Goal: Use online tool/utility: Utilize a website feature to perform a specific function

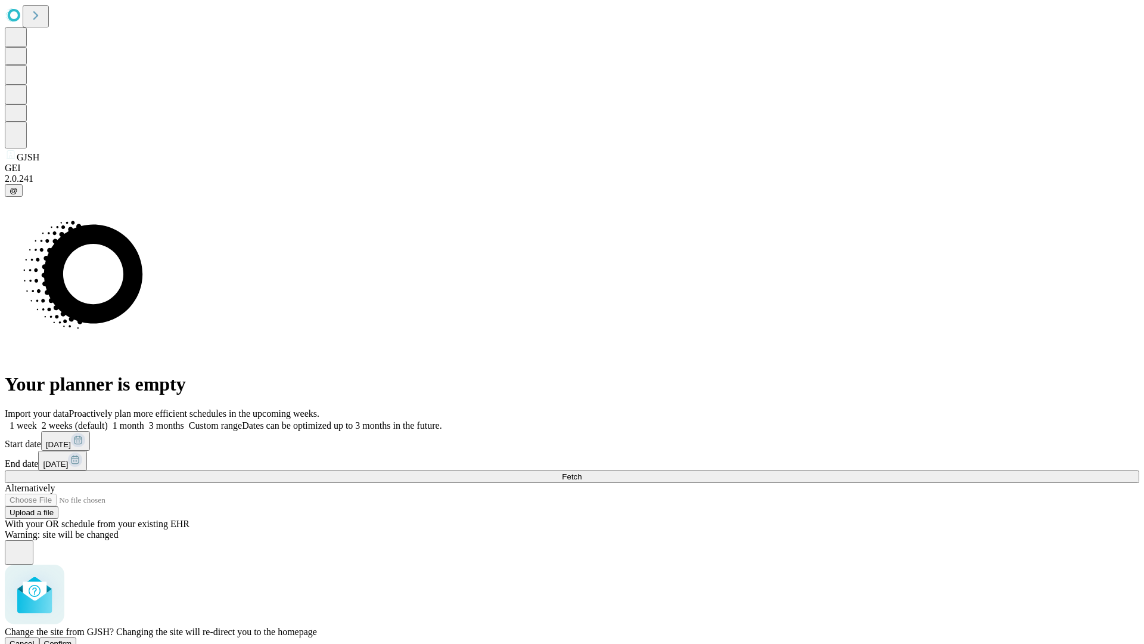
click at [72, 639] on span "Confirm" at bounding box center [58, 643] width 28 height 9
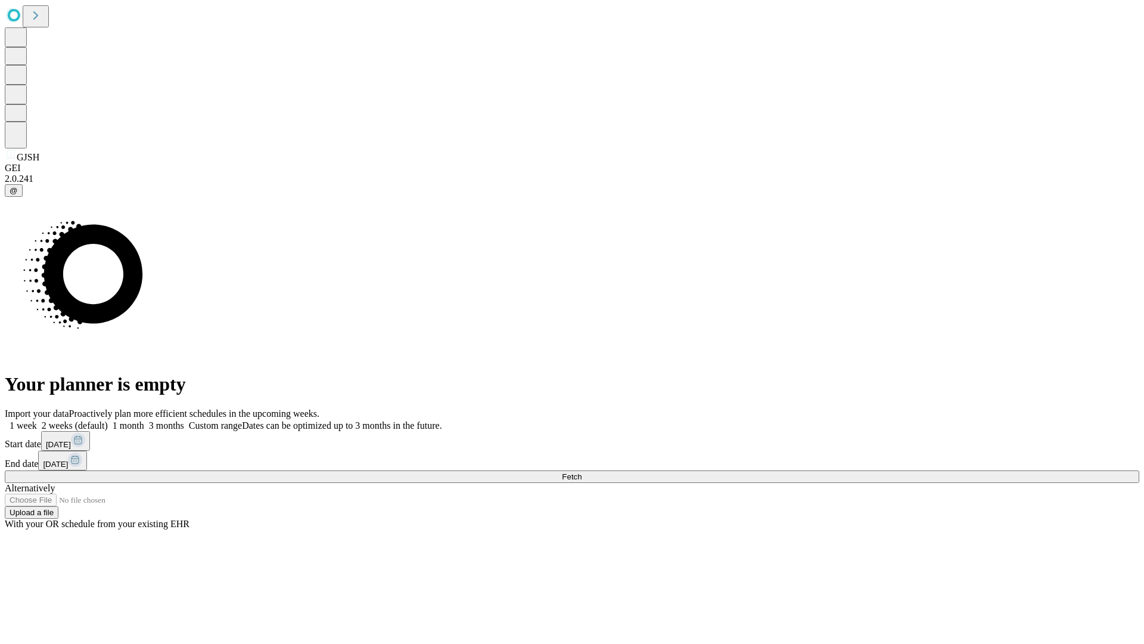
click at [108, 420] on label "2 weeks (default)" at bounding box center [72, 425] width 71 height 10
click at [582, 472] on span "Fetch" at bounding box center [572, 476] width 20 height 9
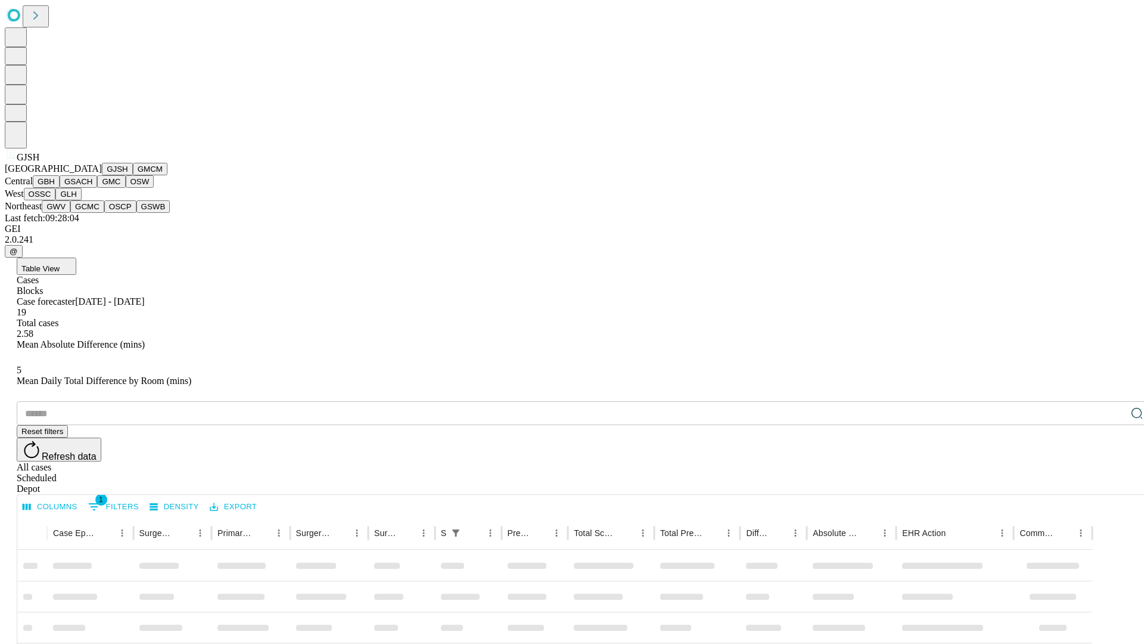
click at [133, 175] on button "GMCM" at bounding box center [150, 169] width 35 height 13
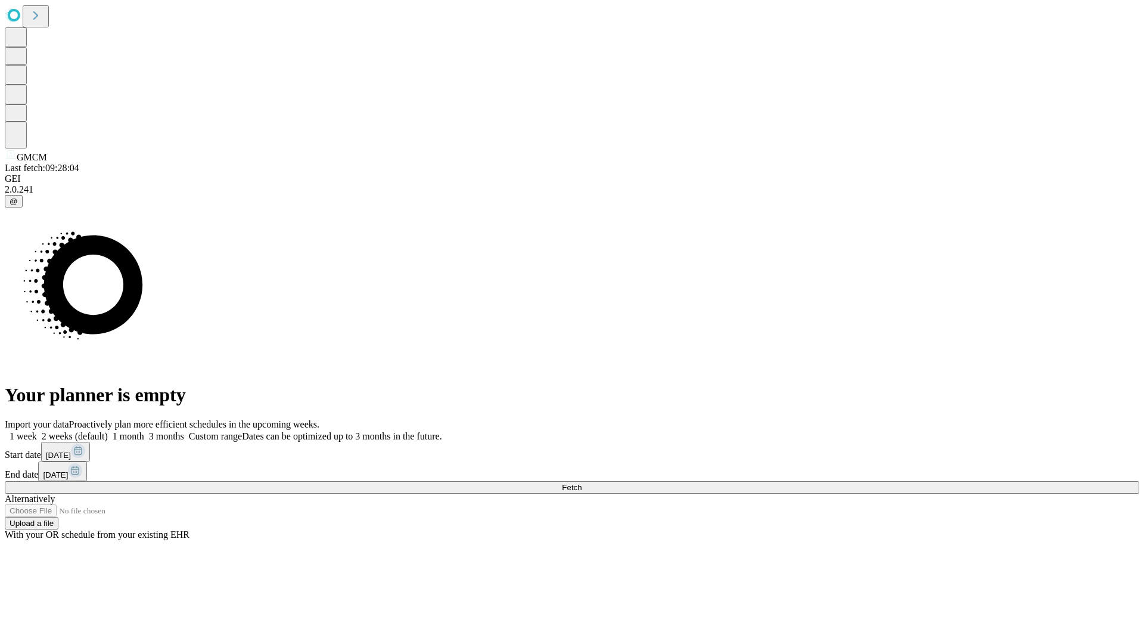
click at [108, 431] on label "2 weeks (default)" at bounding box center [72, 436] width 71 height 10
click at [582, 483] on span "Fetch" at bounding box center [572, 487] width 20 height 9
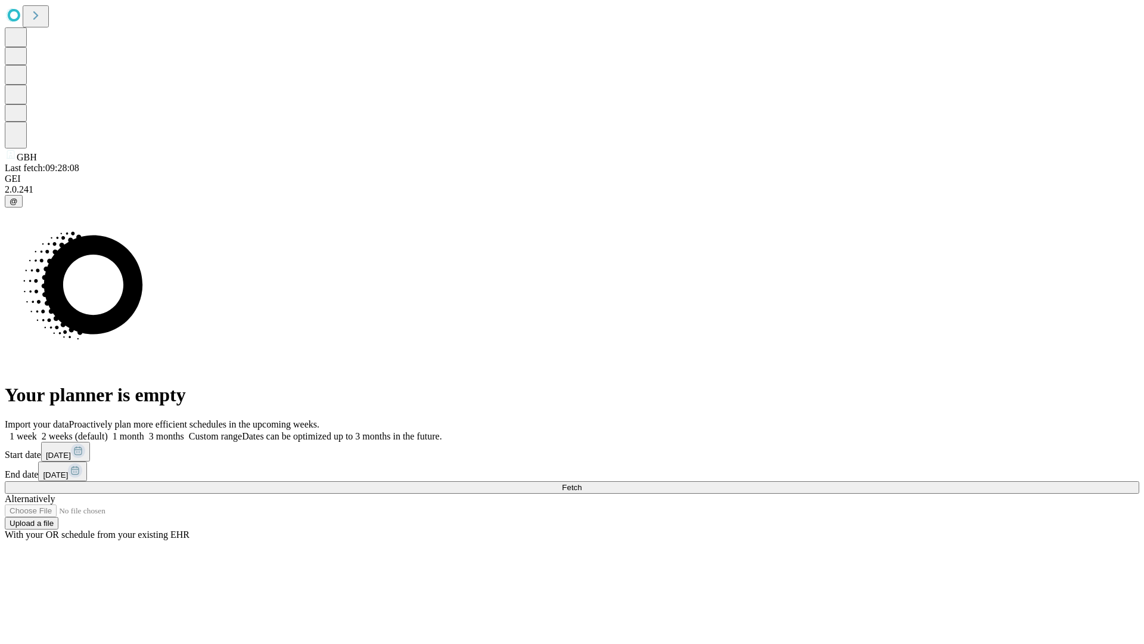
click at [108, 431] on label "2 weeks (default)" at bounding box center [72, 436] width 71 height 10
click at [582, 483] on span "Fetch" at bounding box center [572, 487] width 20 height 9
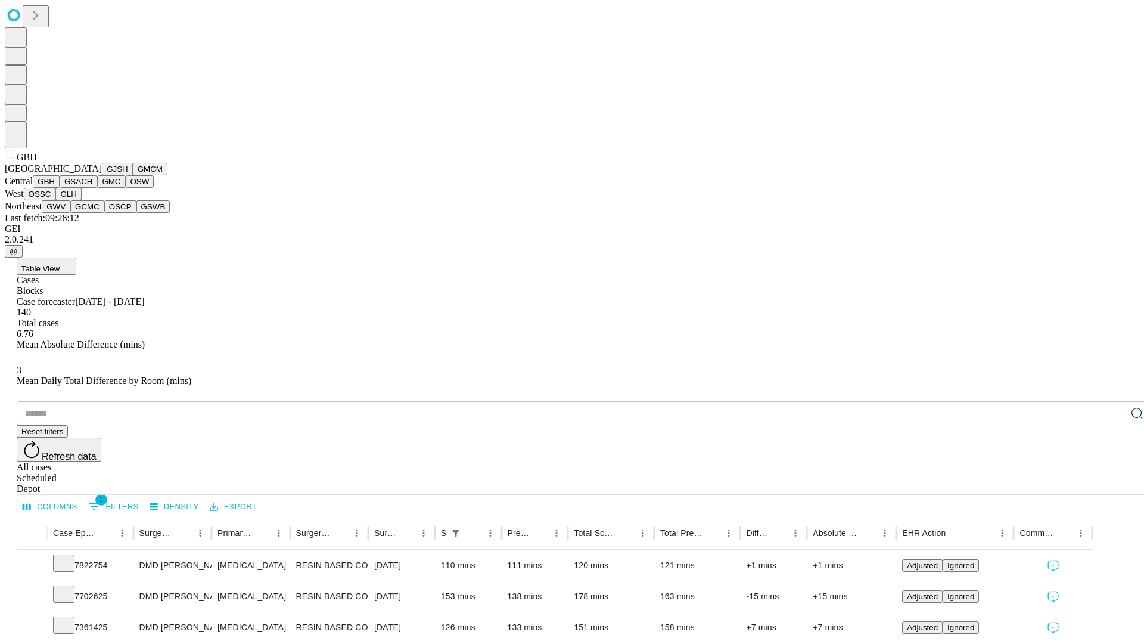
click at [92, 188] on button "GSACH" at bounding box center [79, 181] width 38 height 13
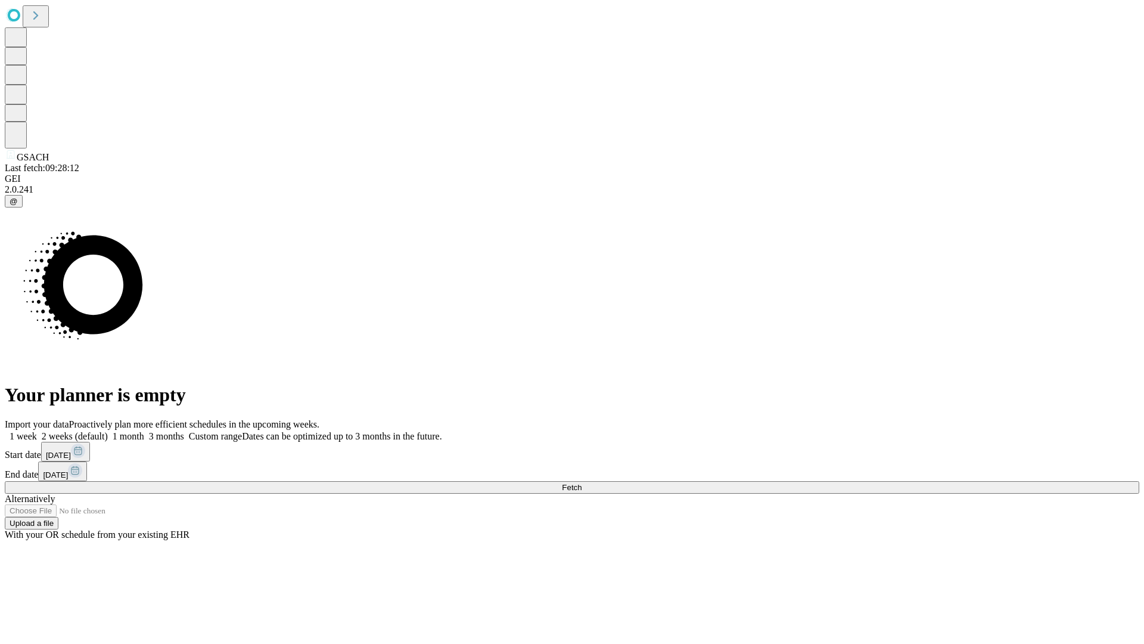
click at [108, 431] on label "2 weeks (default)" at bounding box center [72, 436] width 71 height 10
click at [582, 483] on span "Fetch" at bounding box center [572, 487] width 20 height 9
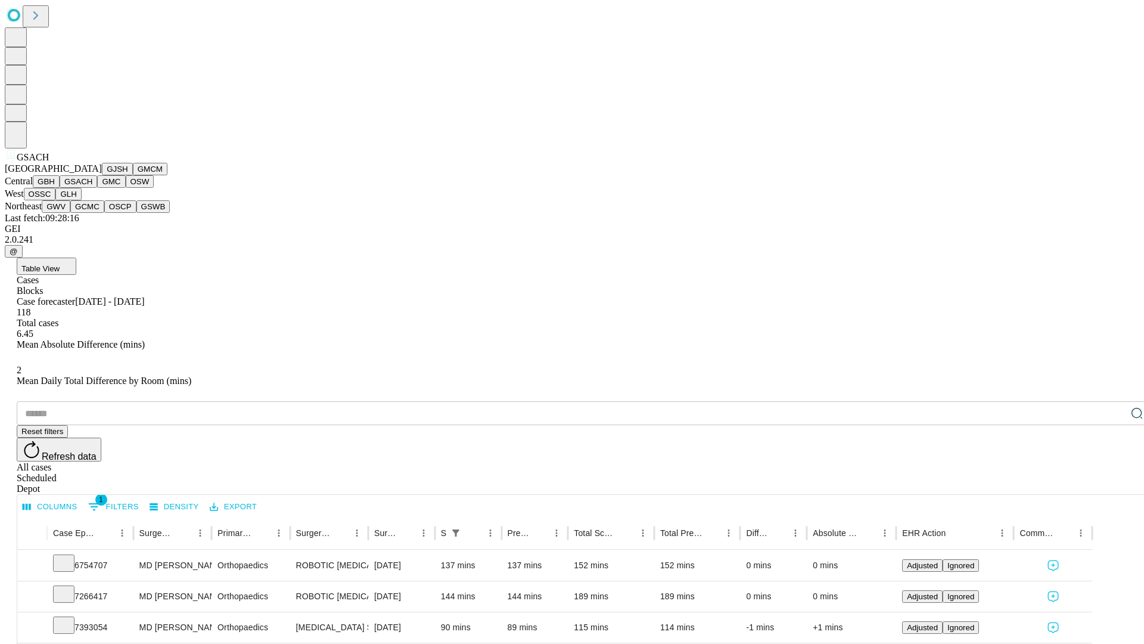
click at [97, 188] on button "GMC" at bounding box center [111, 181] width 28 height 13
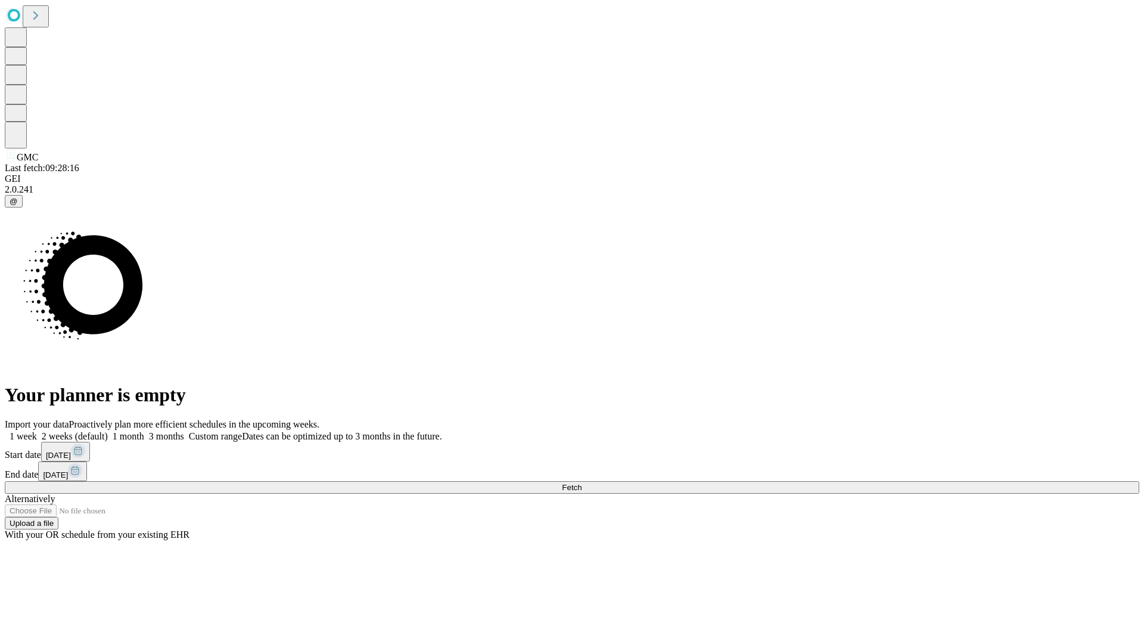
click at [108, 431] on label "2 weeks (default)" at bounding box center [72, 436] width 71 height 10
click at [582, 483] on span "Fetch" at bounding box center [572, 487] width 20 height 9
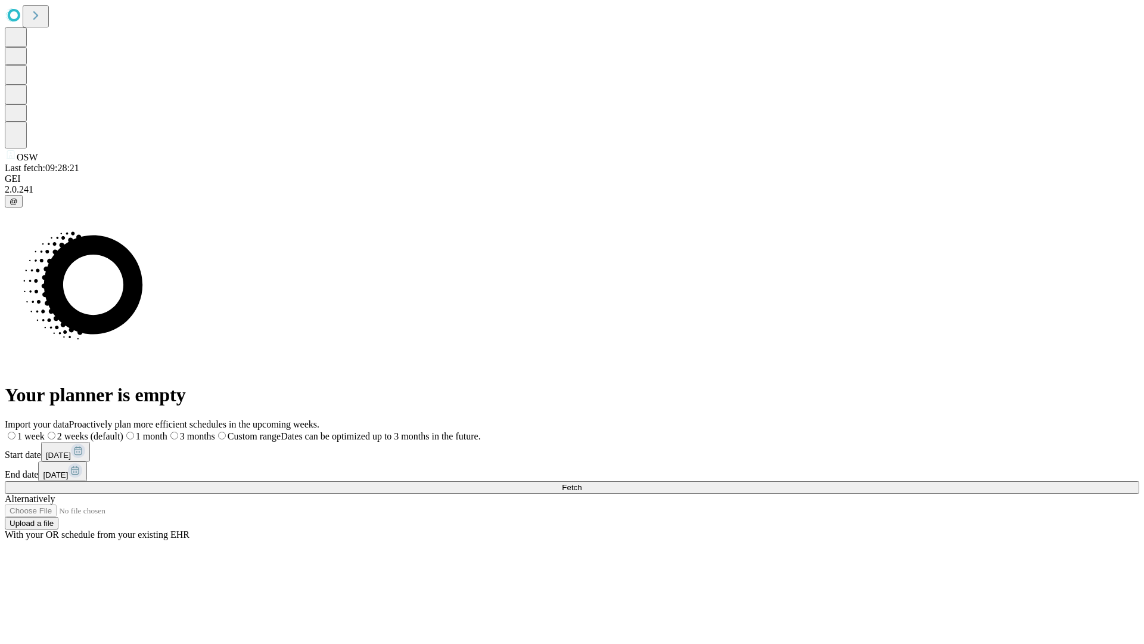
click at [123, 431] on label "2 weeks (default)" at bounding box center [84, 436] width 79 height 10
click at [582, 483] on span "Fetch" at bounding box center [572, 487] width 20 height 9
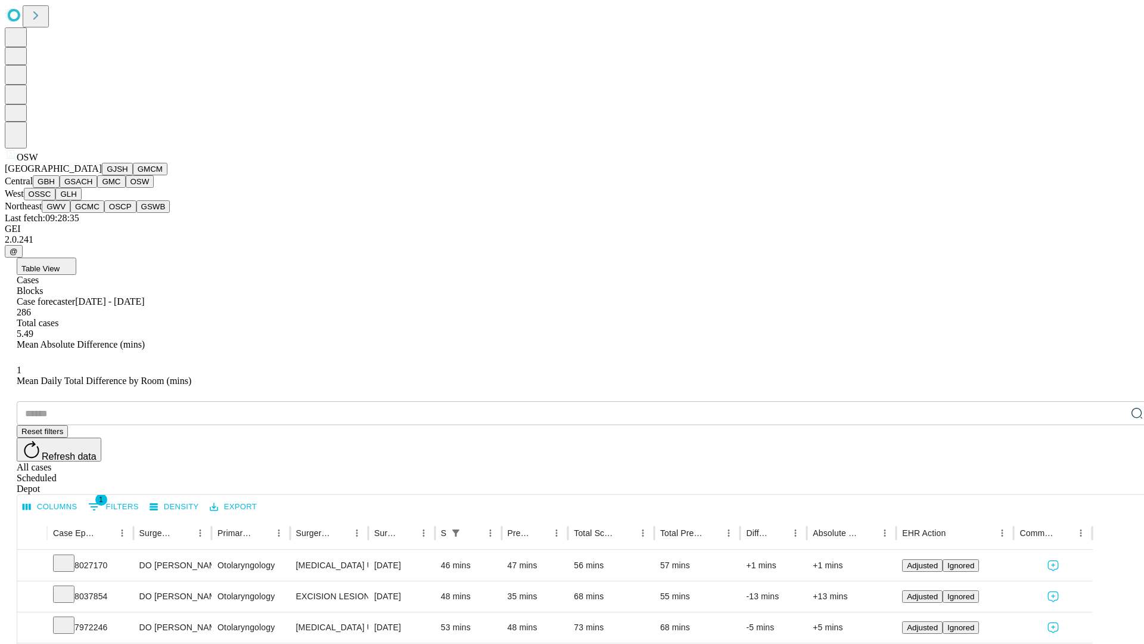
click at [56, 200] on button "OSSC" at bounding box center [40, 194] width 32 height 13
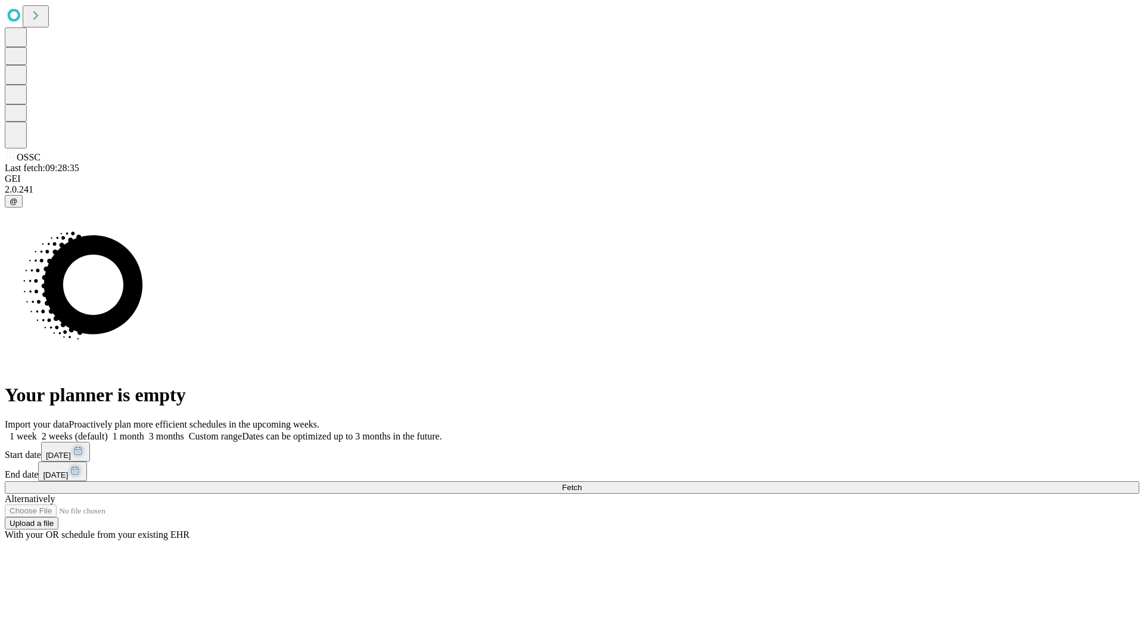
click at [108, 431] on label "2 weeks (default)" at bounding box center [72, 436] width 71 height 10
click at [582, 483] on span "Fetch" at bounding box center [572, 487] width 20 height 9
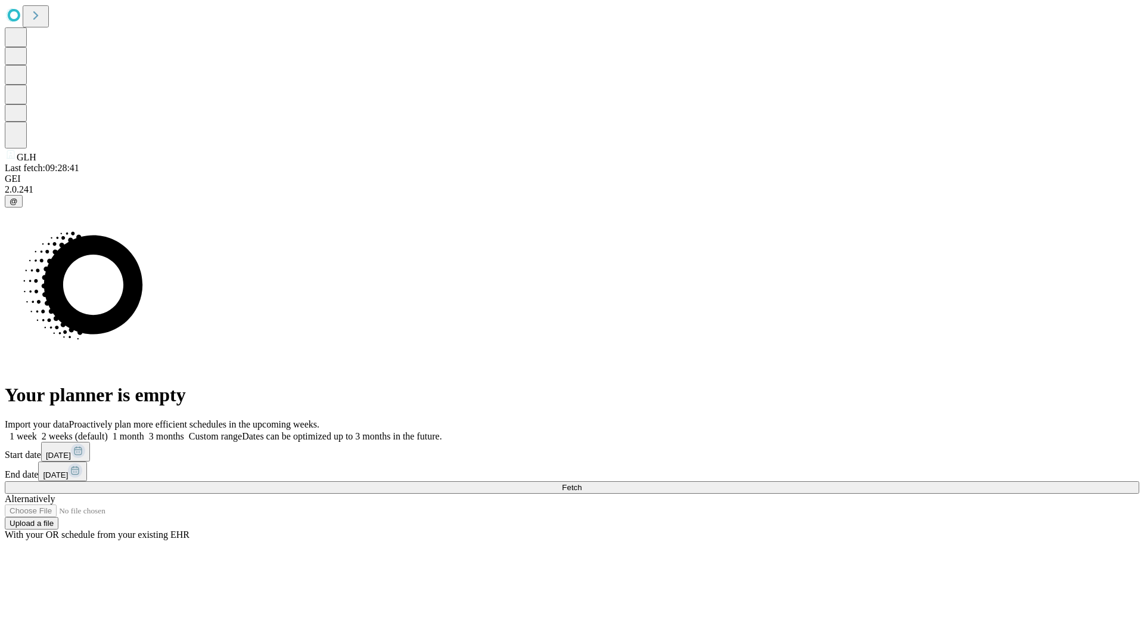
click at [108, 431] on label "2 weeks (default)" at bounding box center [72, 436] width 71 height 10
click at [582, 483] on span "Fetch" at bounding box center [572, 487] width 20 height 9
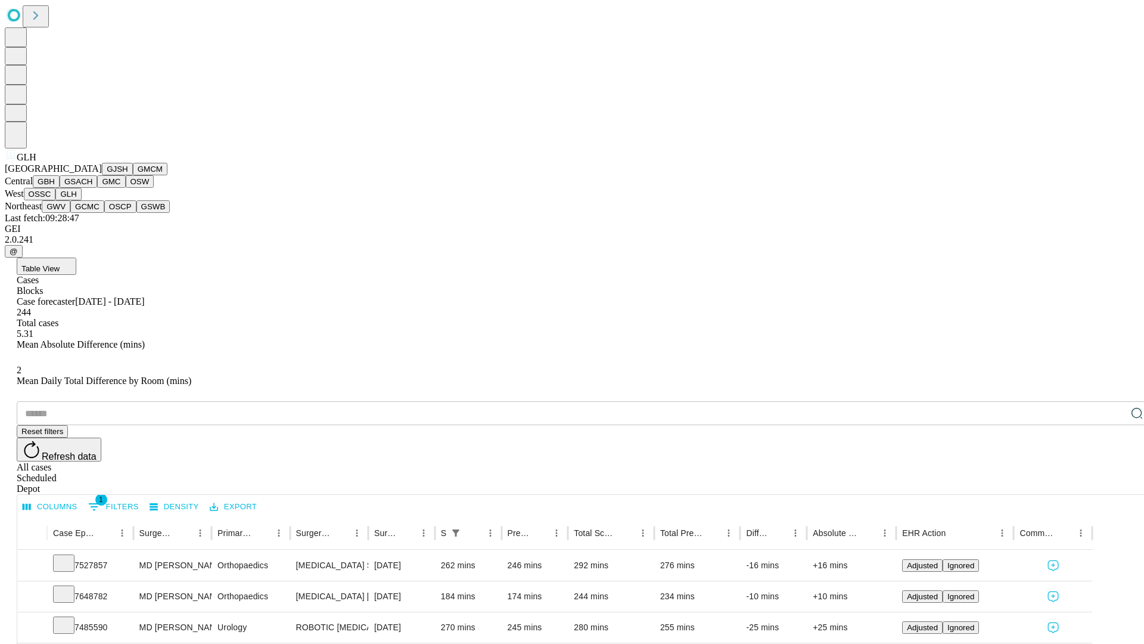
click at [70, 213] on button "GWV" at bounding box center [56, 206] width 29 height 13
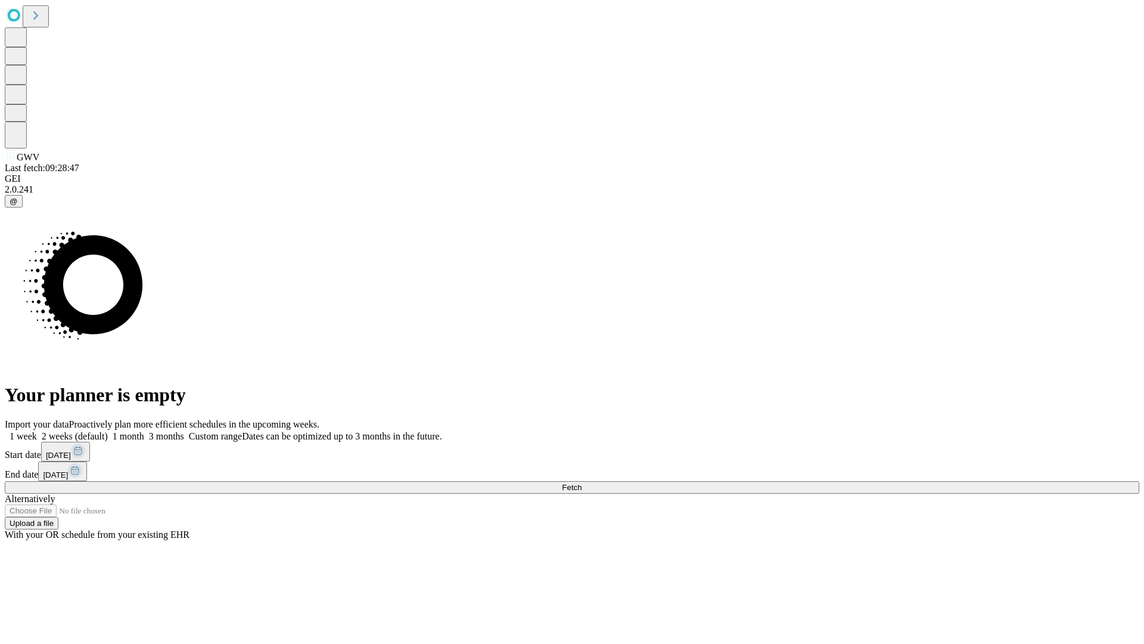
click at [108, 431] on label "2 weeks (default)" at bounding box center [72, 436] width 71 height 10
click at [582, 483] on span "Fetch" at bounding box center [572, 487] width 20 height 9
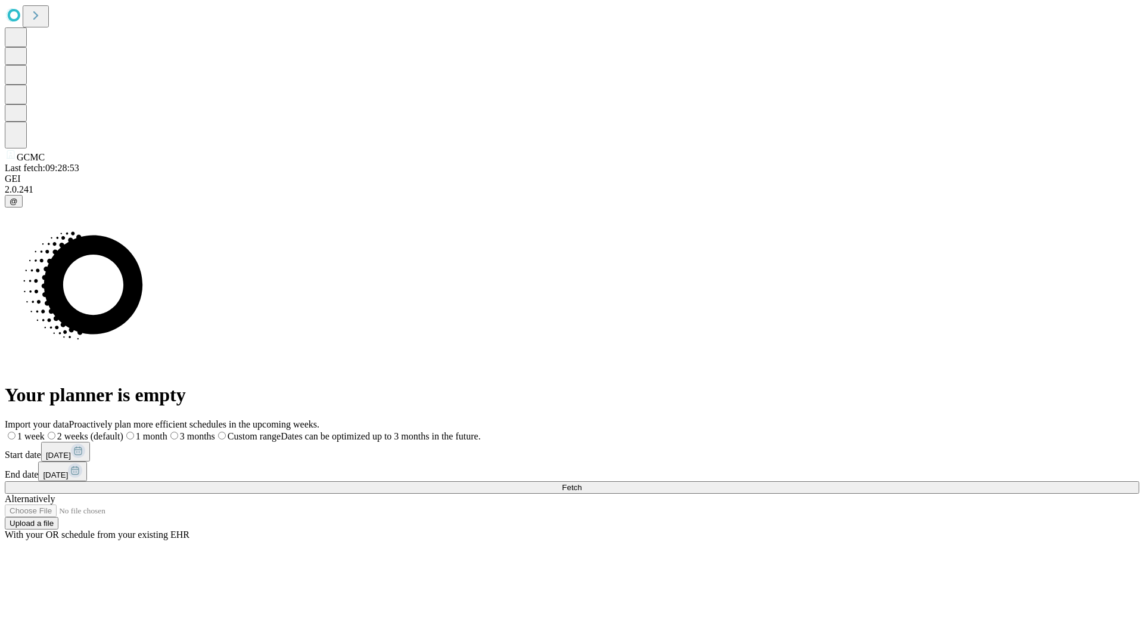
click at [123, 431] on label "2 weeks (default)" at bounding box center [84, 436] width 79 height 10
click at [582, 483] on span "Fetch" at bounding box center [572, 487] width 20 height 9
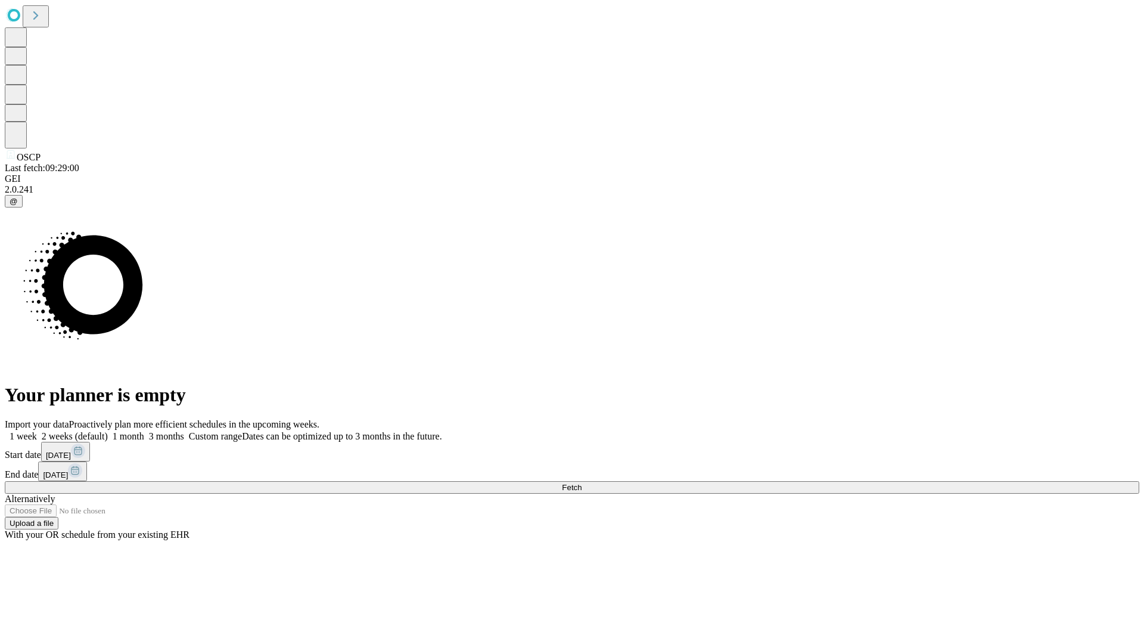
click at [108, 431] on label "2 weeks (default)" at bounding box center [72, 436] width 71 height 10
click at [582, 483] on span "Fetch" at bounding box center [572, 487] width 20 height 9
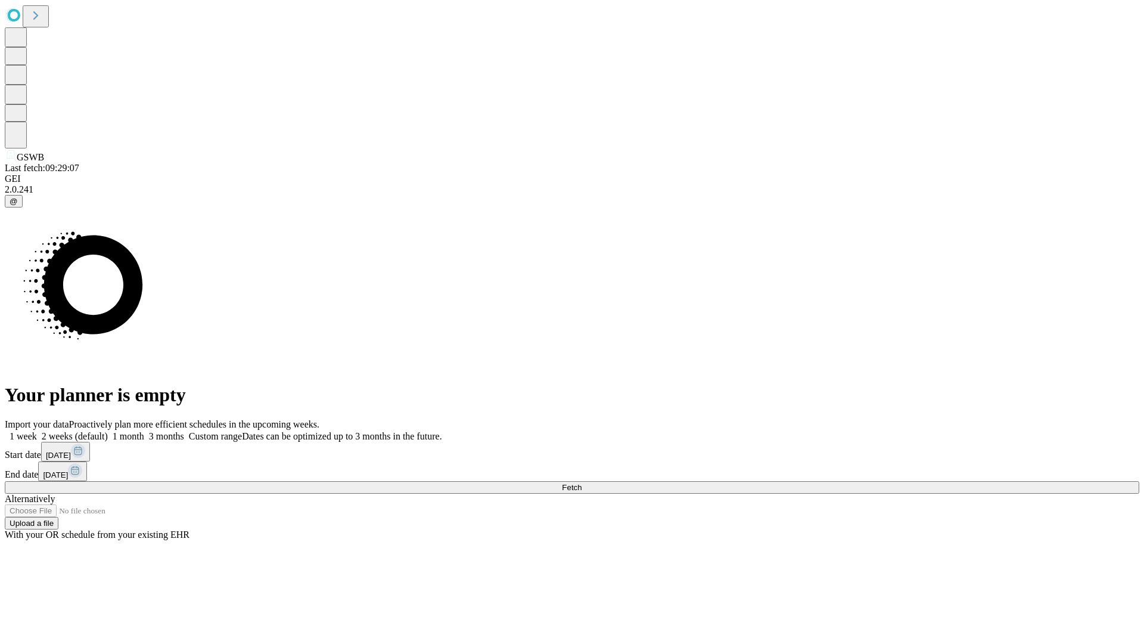
click at [582, 483] on span "Fetch" at bounding box center [572, 487] width 20 height 9
